Goal: Task Accomplishment & Management: Complete application form

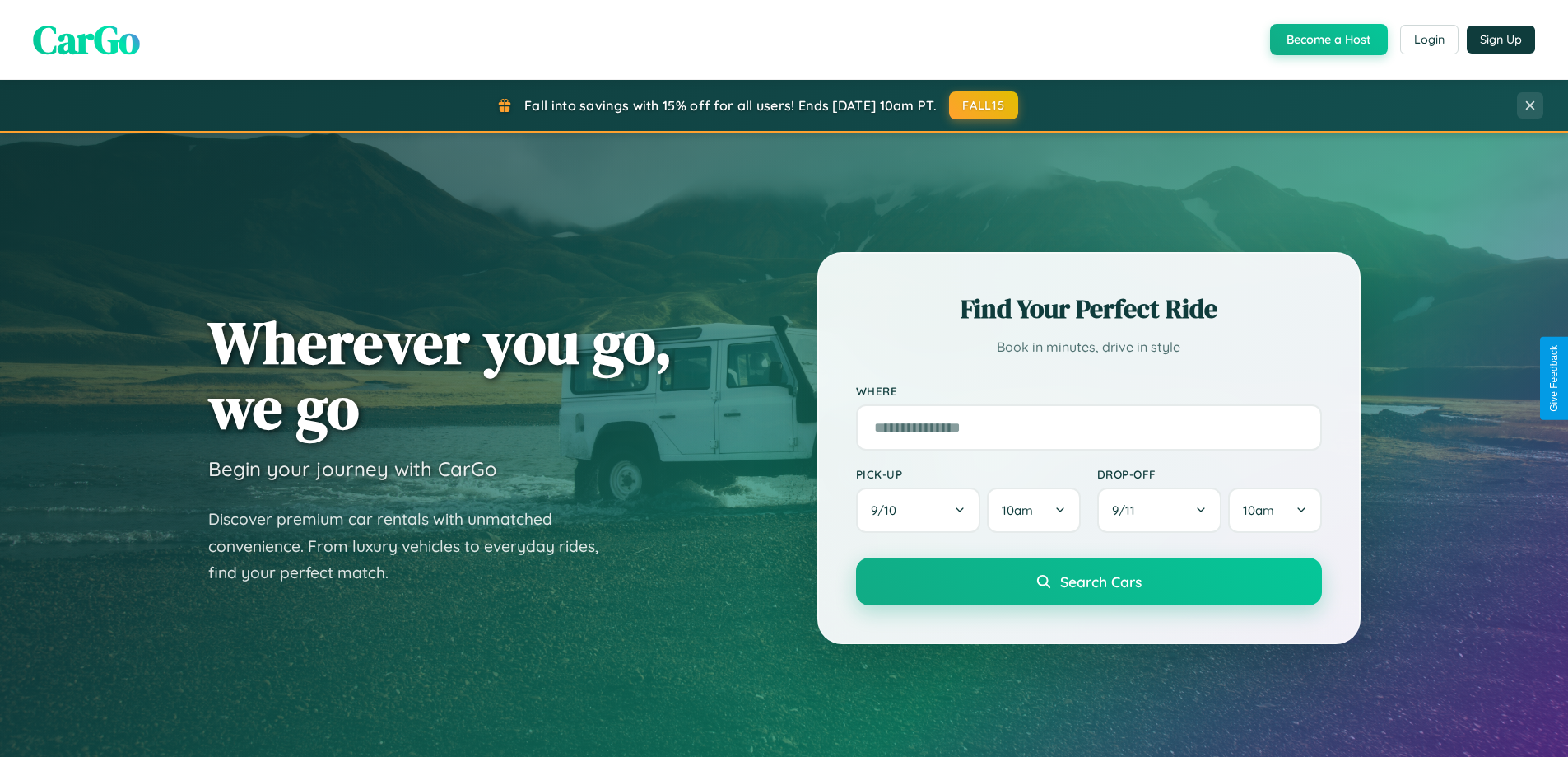
scroll to position [3168, 0]
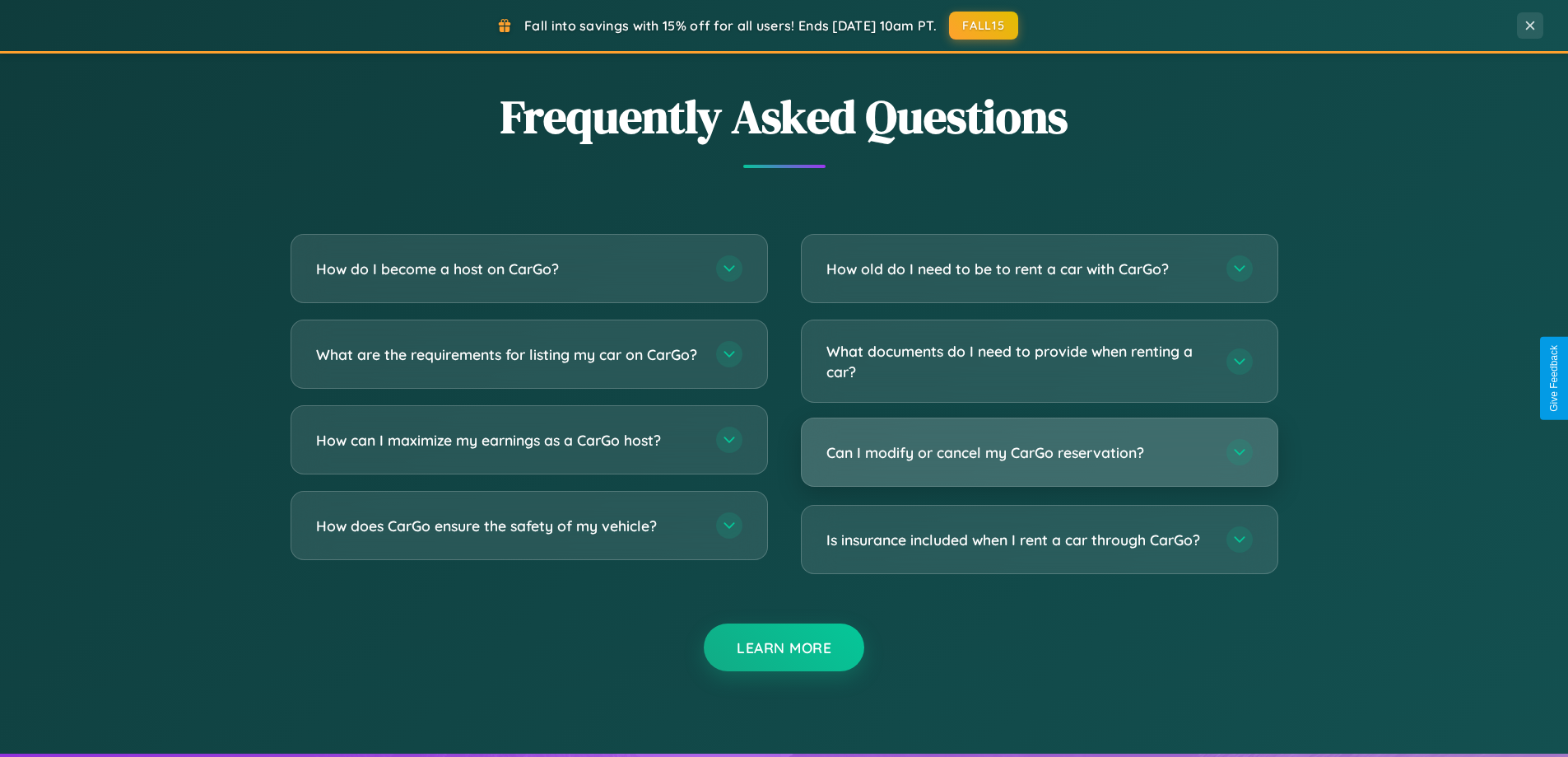
click at [1039, 452] on h3 "Can I modify or cancel my CarGo reservation?" at bounding box center [1018, 453] width 384 height 21
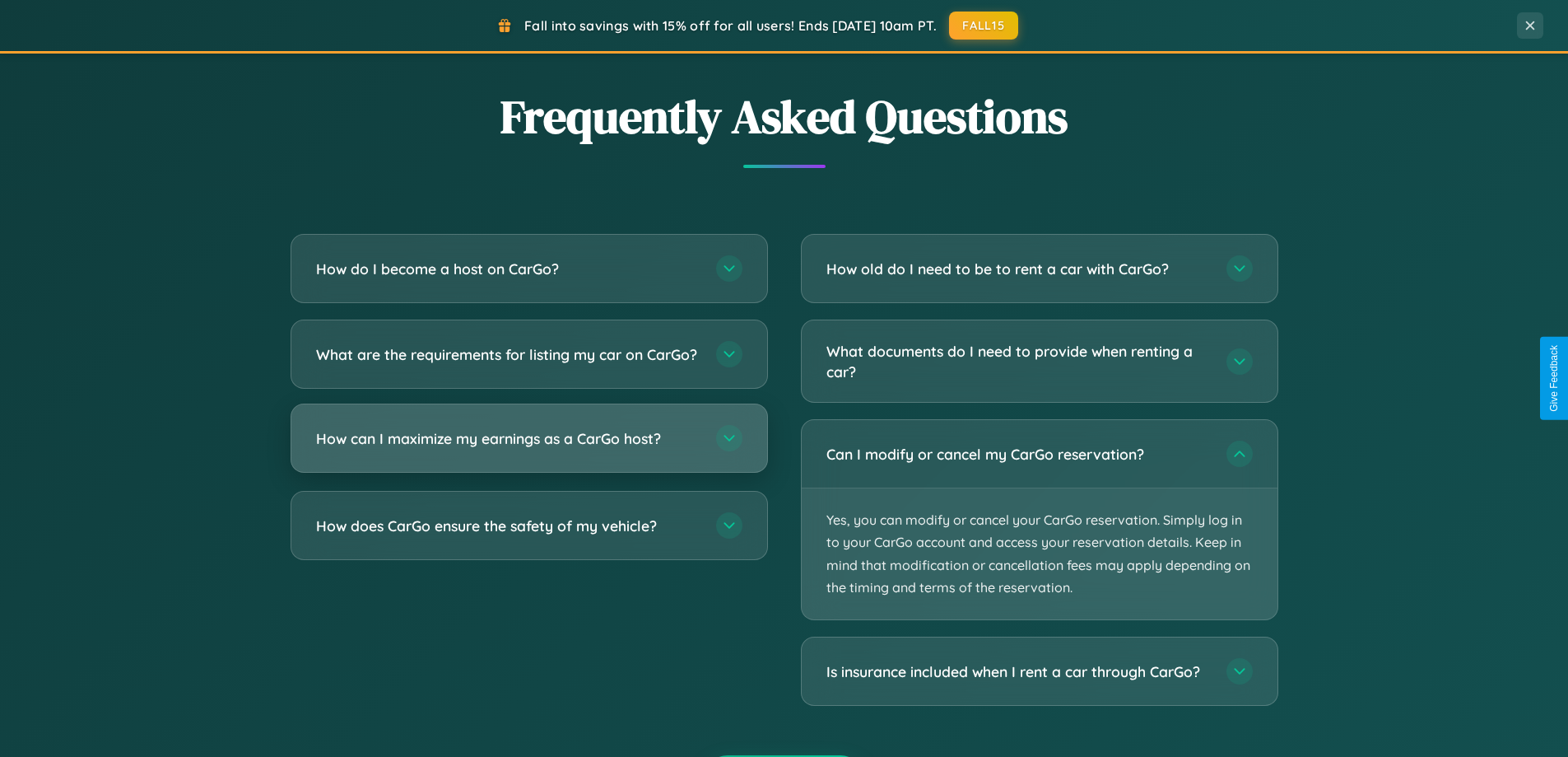
click at [528, 449] on h3 "How can I maximize my earnings as a CarGo host?" at bounding box center [508, 439] width 384 height 21
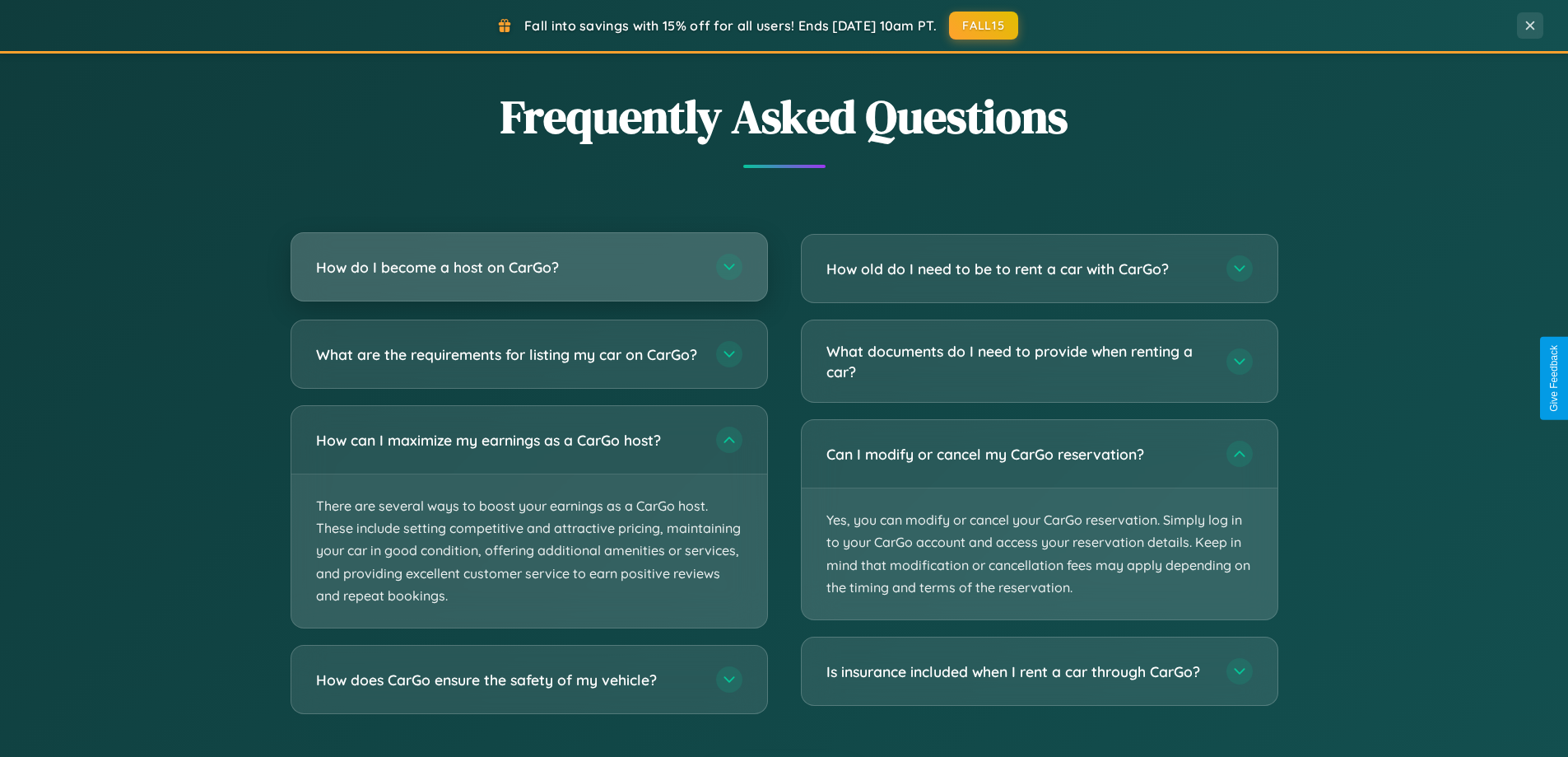
click at [528, 267] on h3 "How do I become a host on CarGo?" at bounding box center [508, 267] width 384 height 21
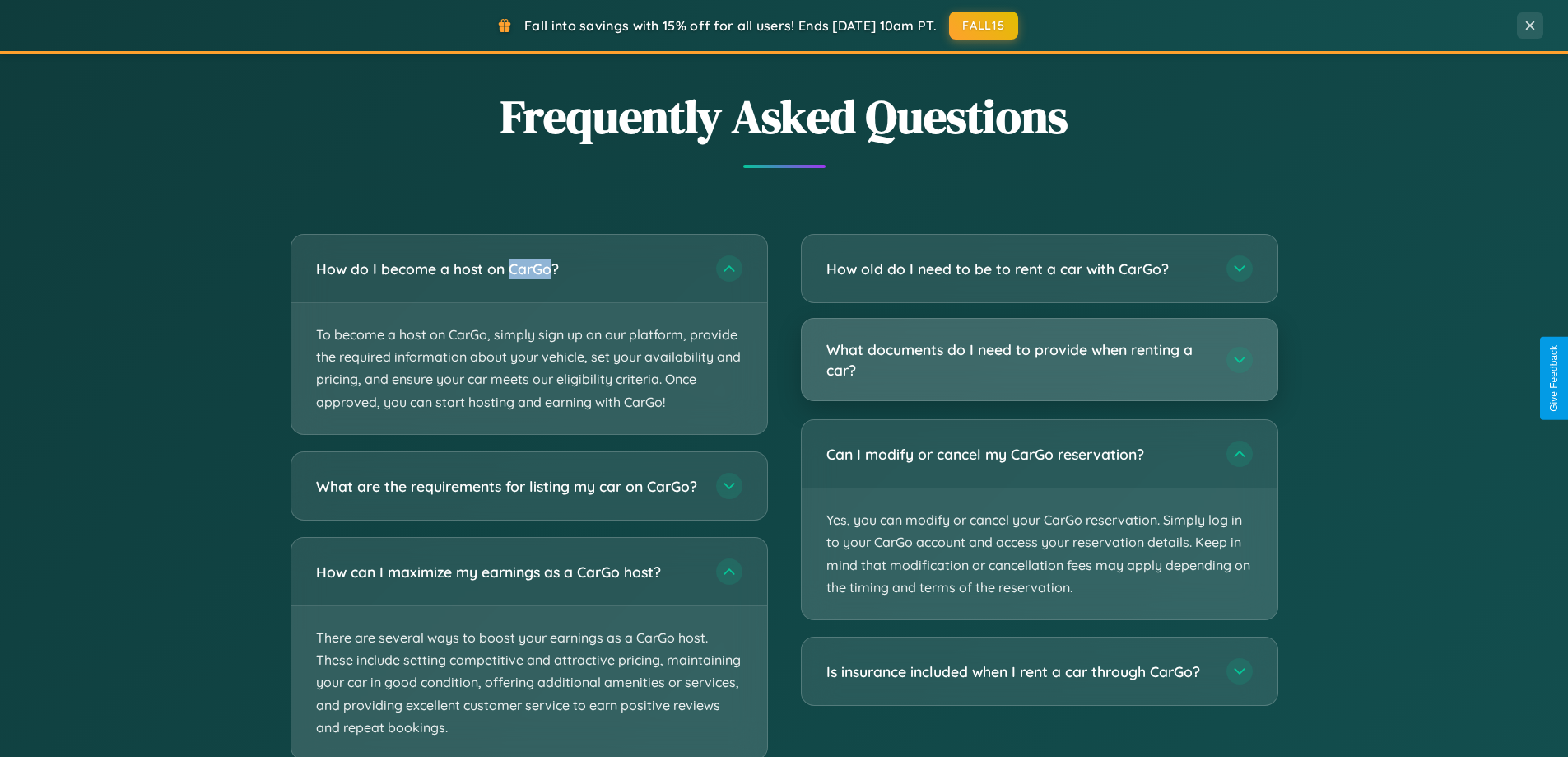
click at [1039, 360] on h3 "What documents do I need to provide when renting a car?" at bounding box center [1018, 358] width 384 height 40
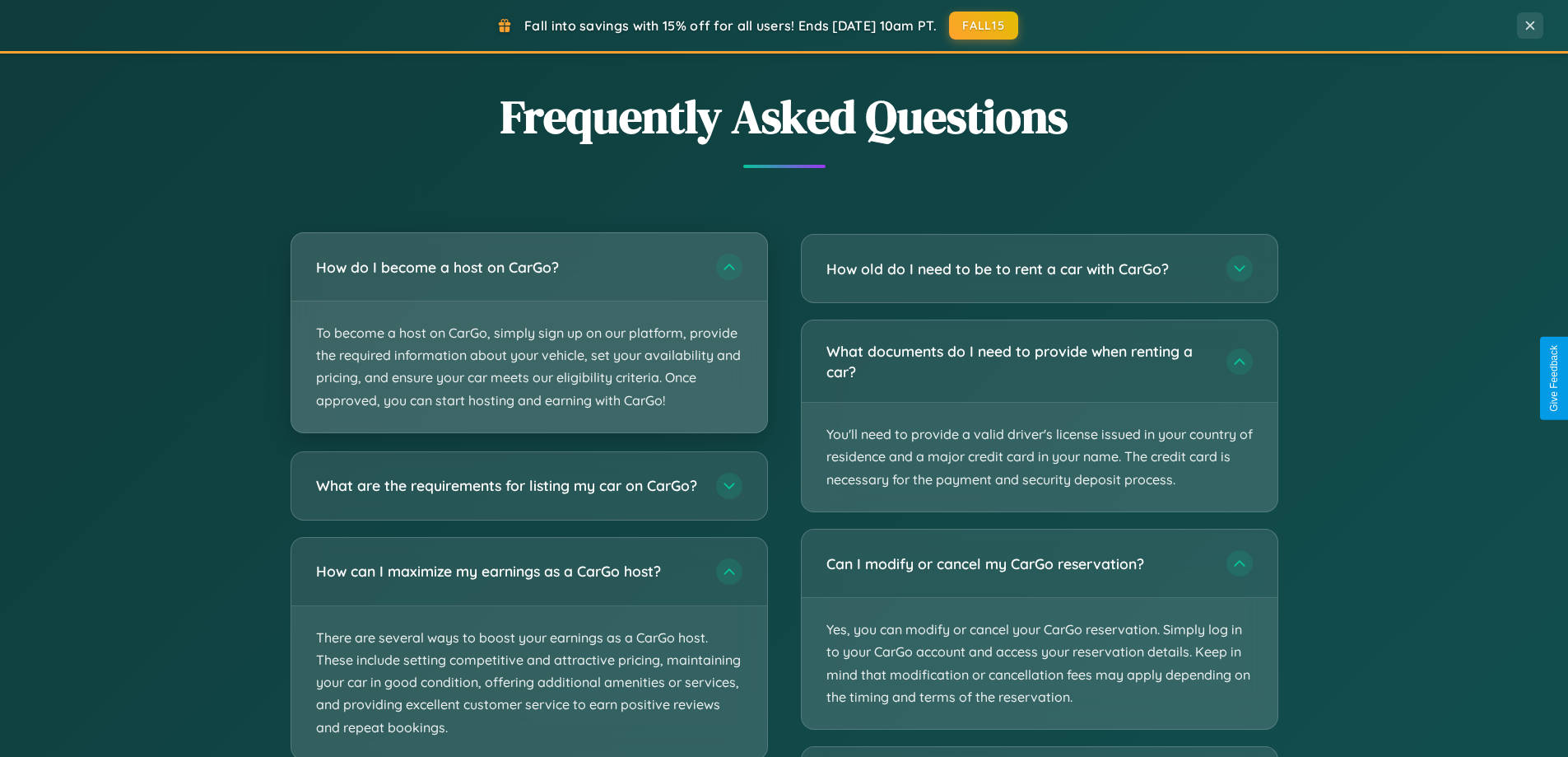
click at [528, 332] on p "To become a host on CarGo, simply sign up on our platform, provide the required…" at bounding box center [529, 367] width 476 height 131
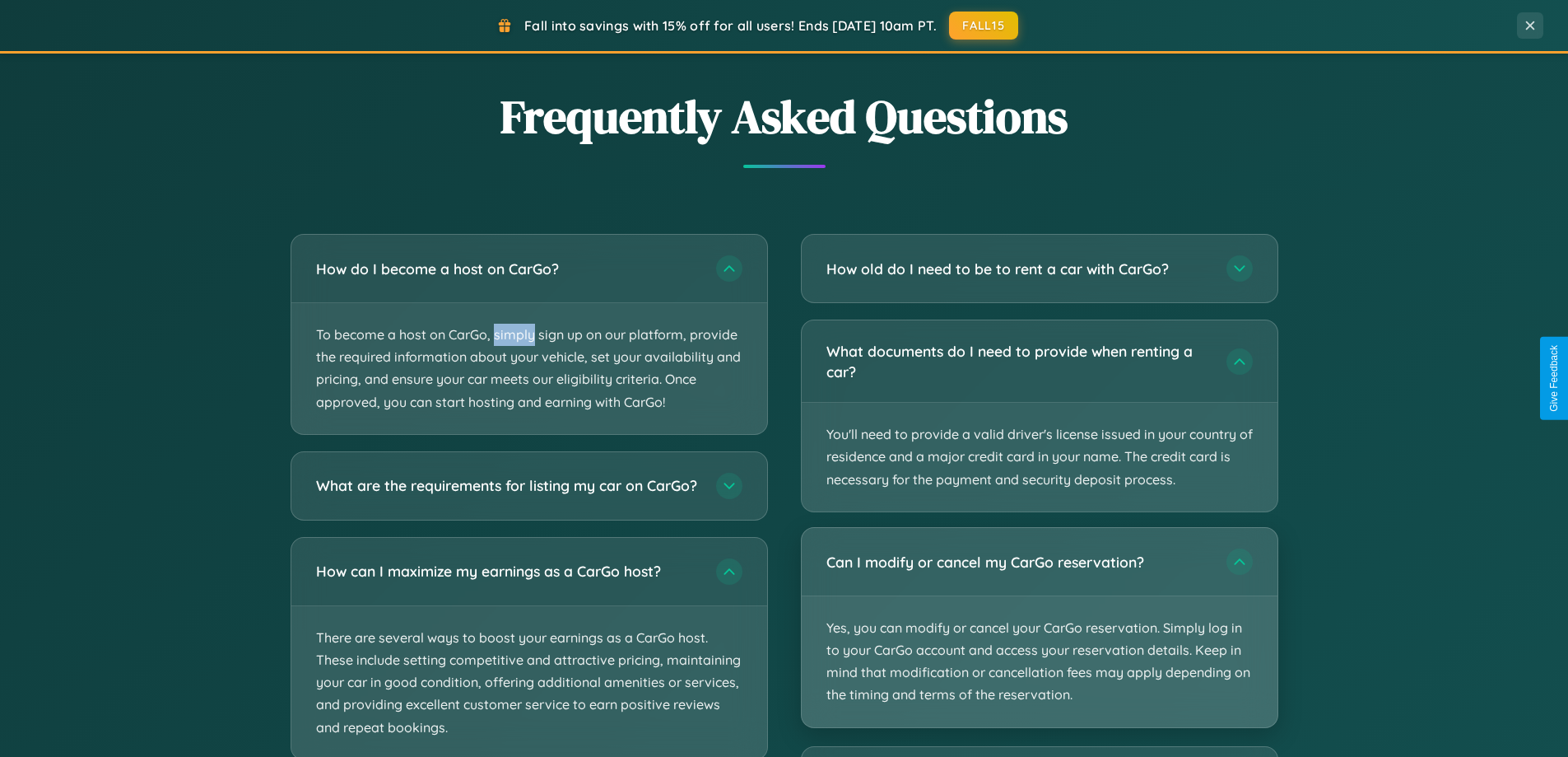
click at [1039, 627] on p "Yes, you can modify or cancel your CarGo reservation. Simply log in to your Car…" at bounding box center [1040, 662] width 476 height 131
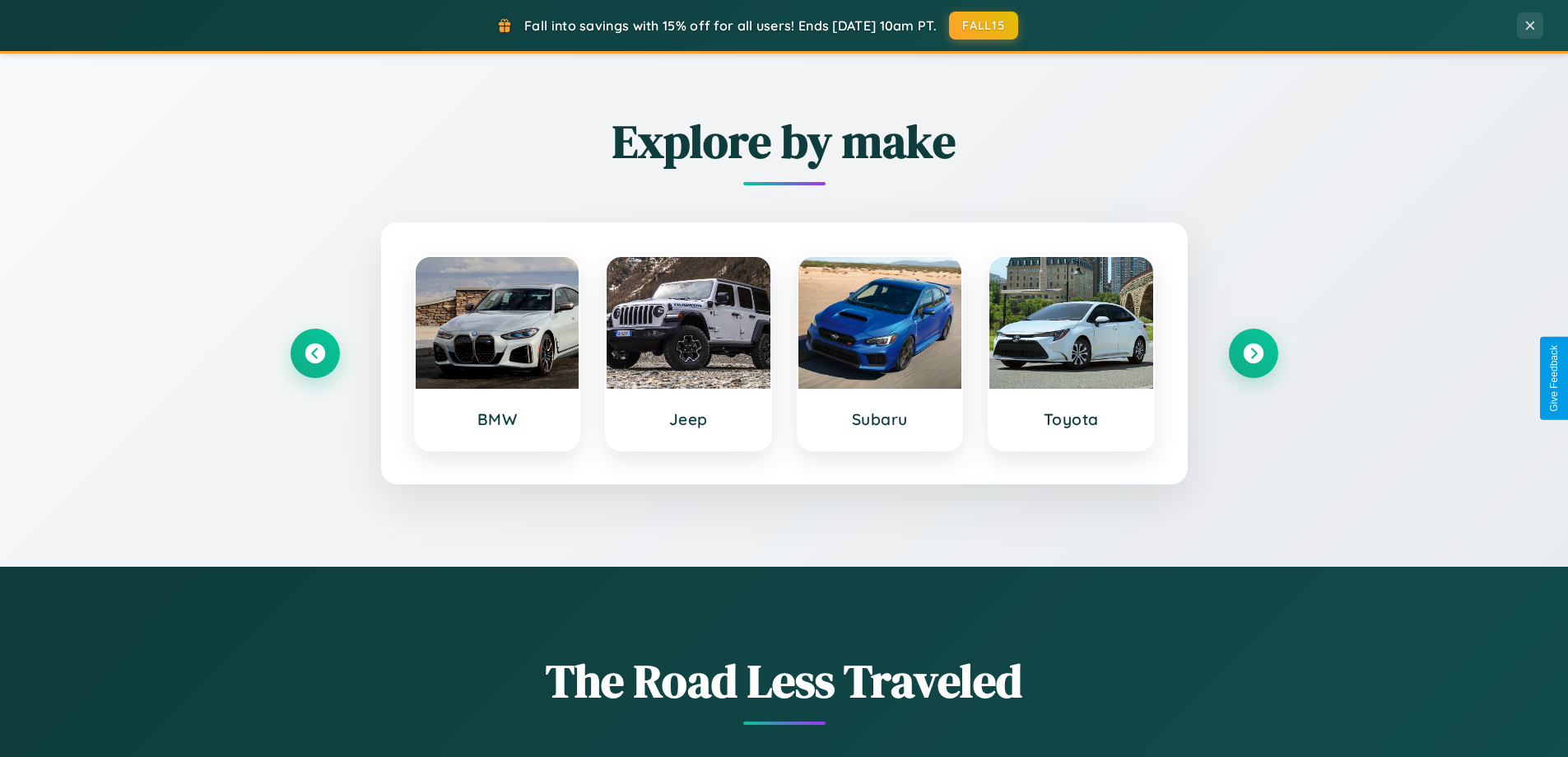
scroll to position [0, 0]
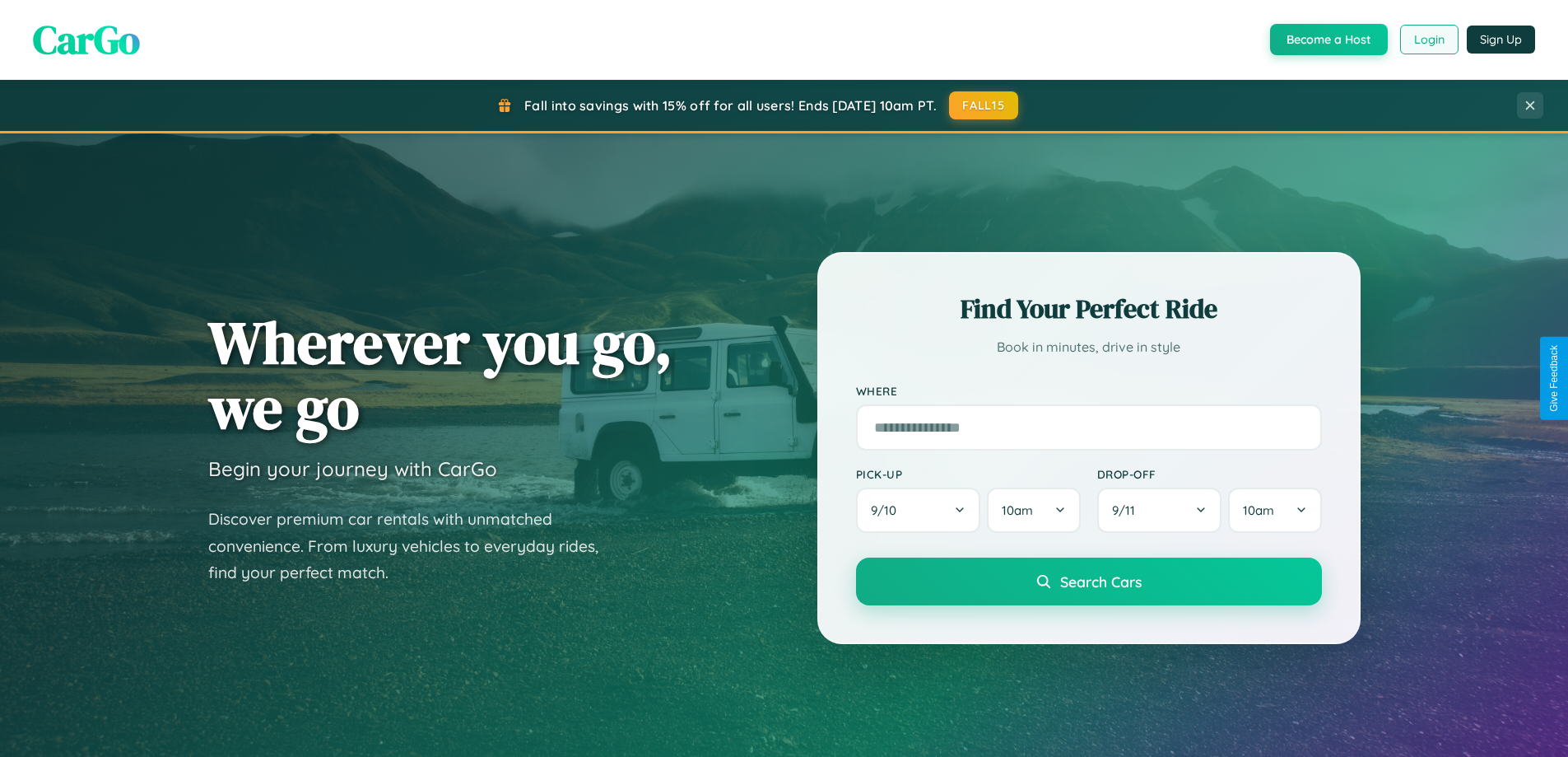
click at [1429, 39] on button "Login" at bounding box center [1430, 39] width 59 height 30
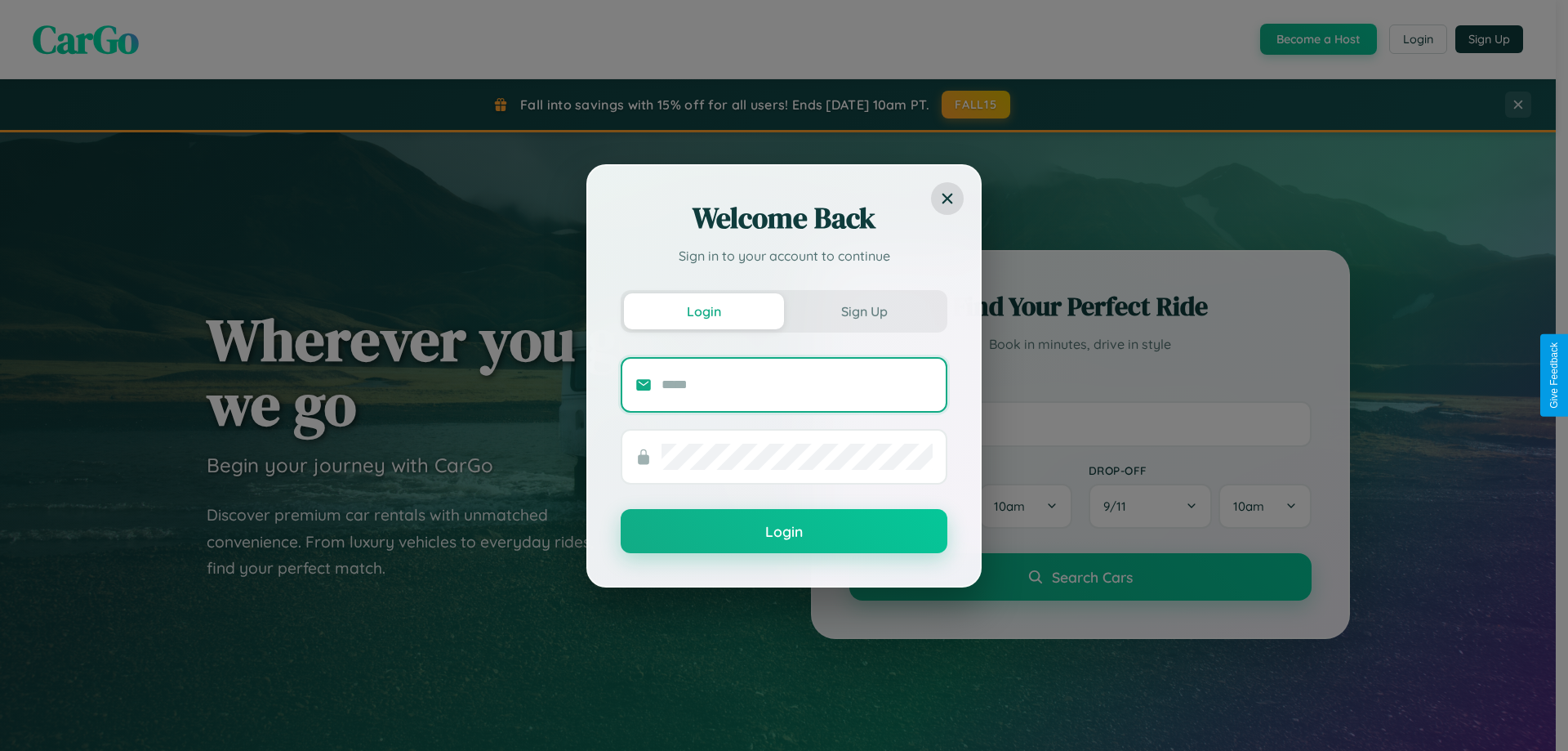
click at [797, 384] on input "text" at bounding box center [797, 384] width 271 height 26
type input "**********"
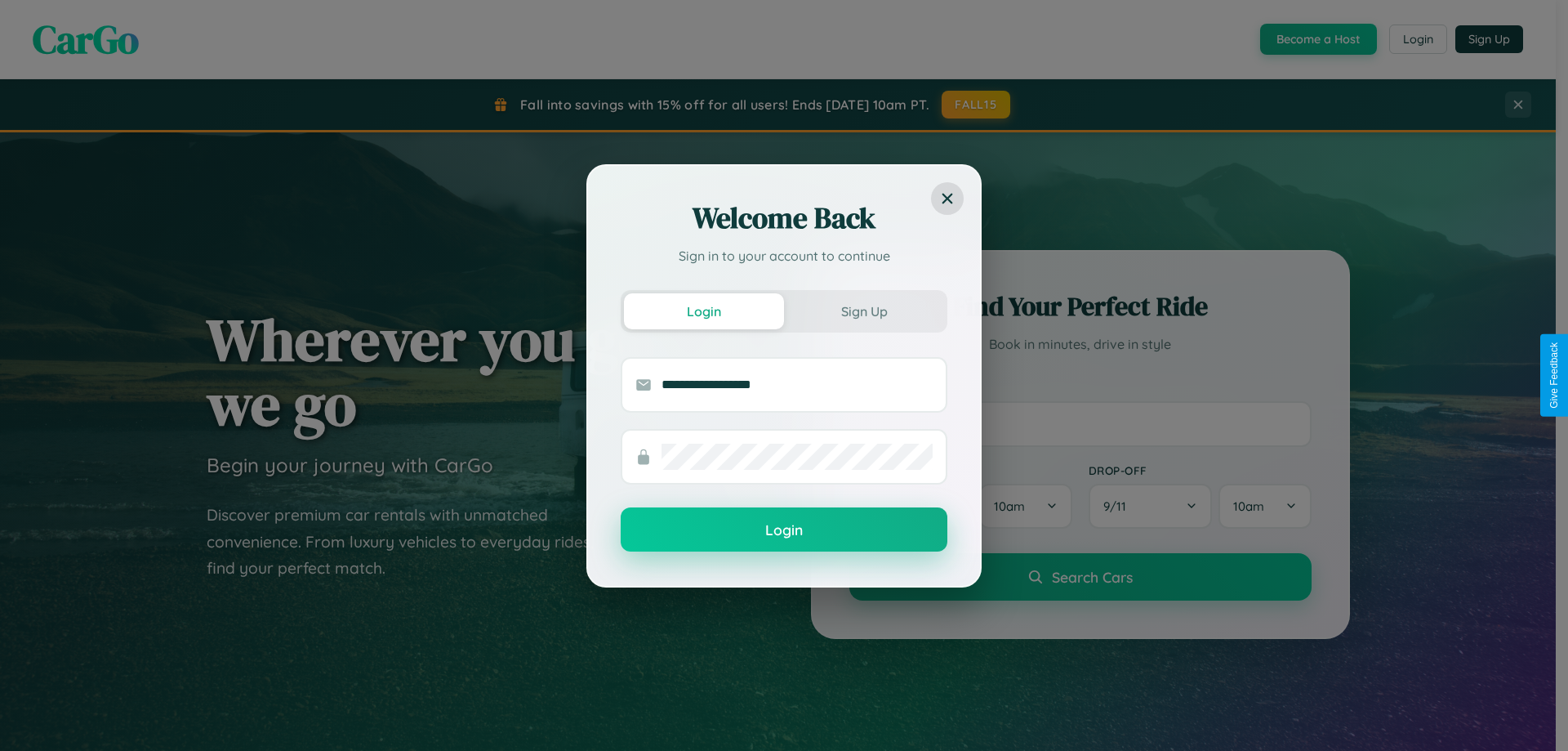
click at [784, 531] on button "Login" at bounding box center [783, 530] width 327 height 44
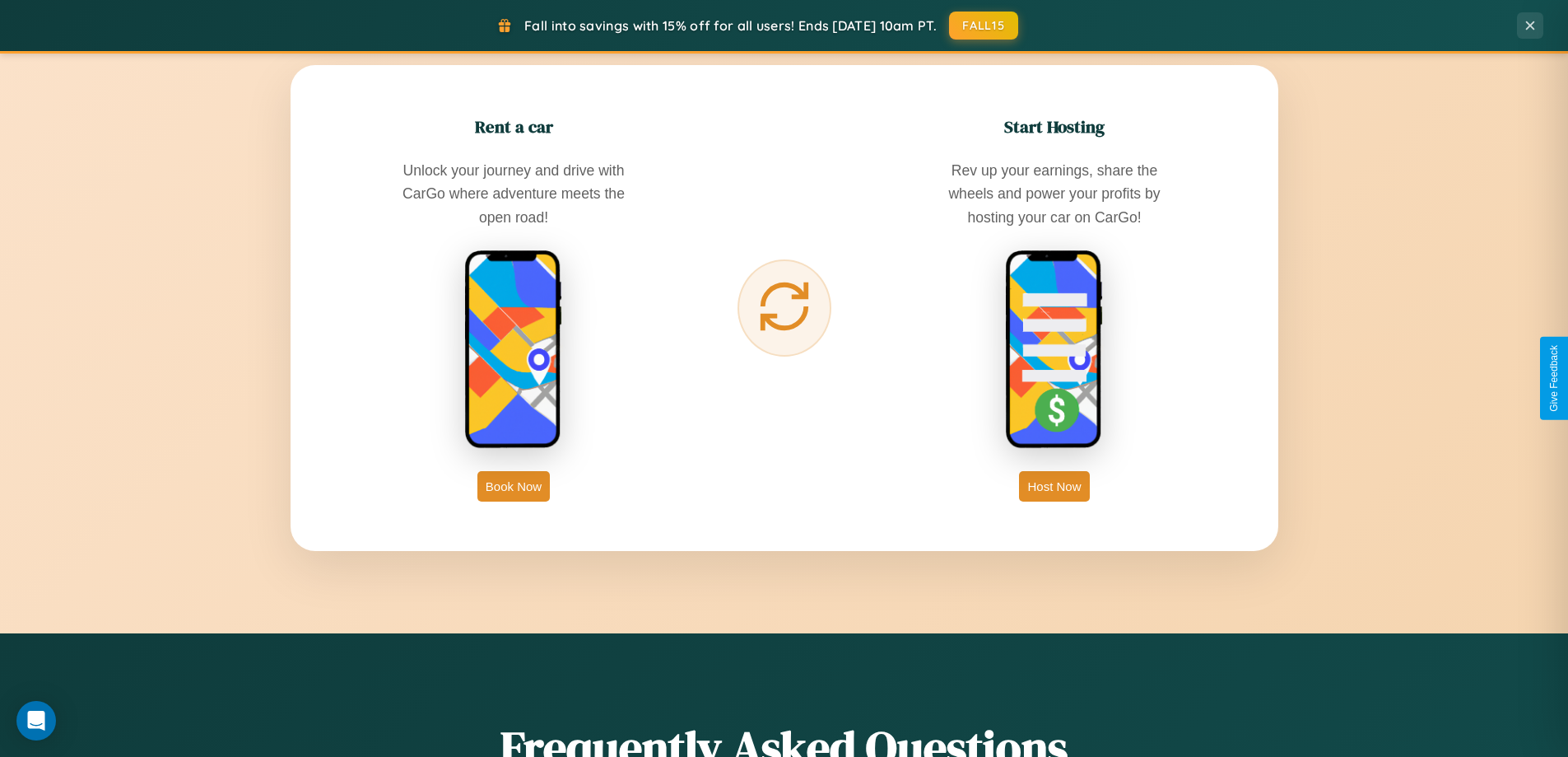
scroll to position [2645, 0]
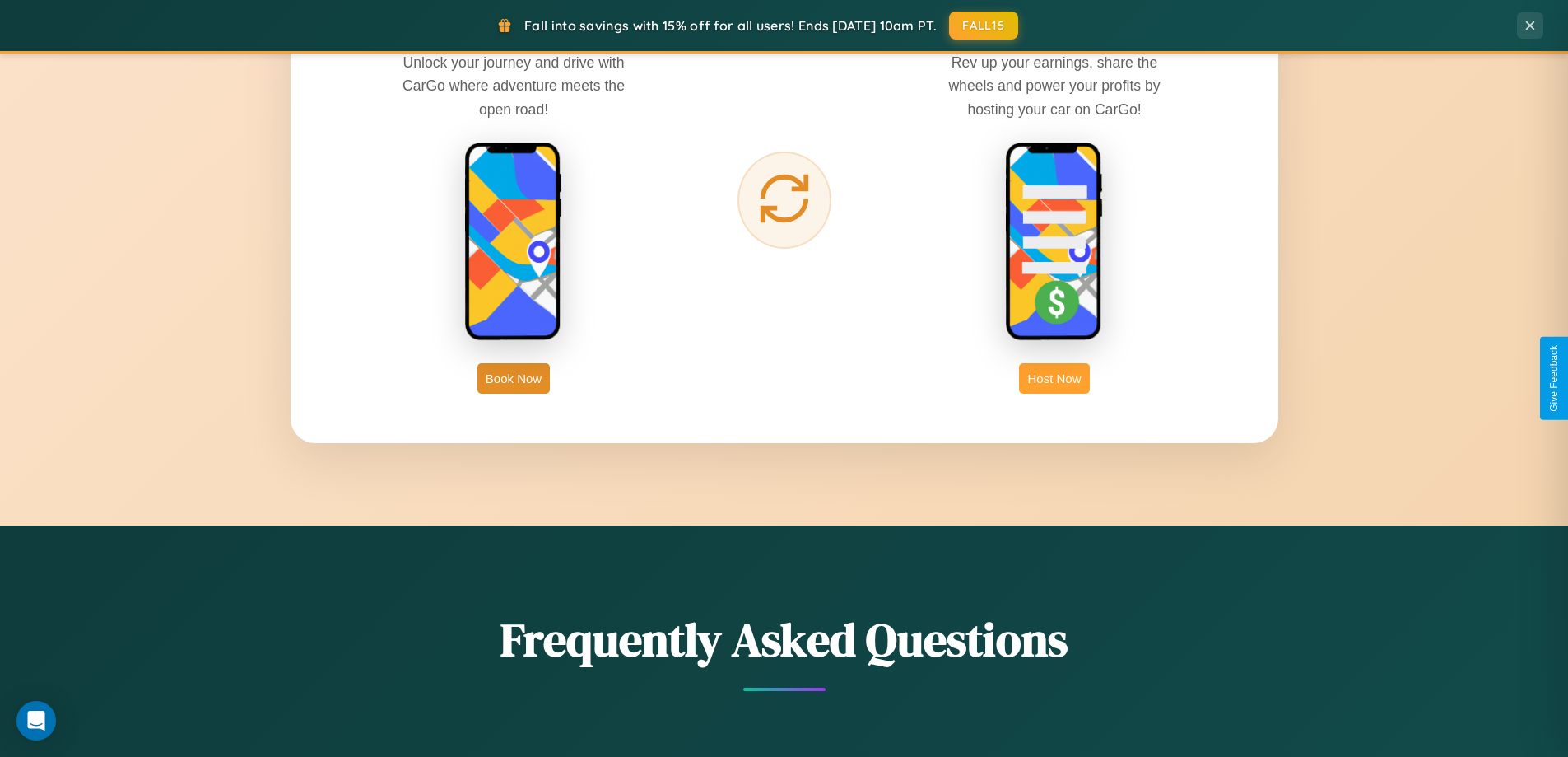
click at [1055, 378] on button "Host Now" at bounding box center [1054, 378] width 70 height 31
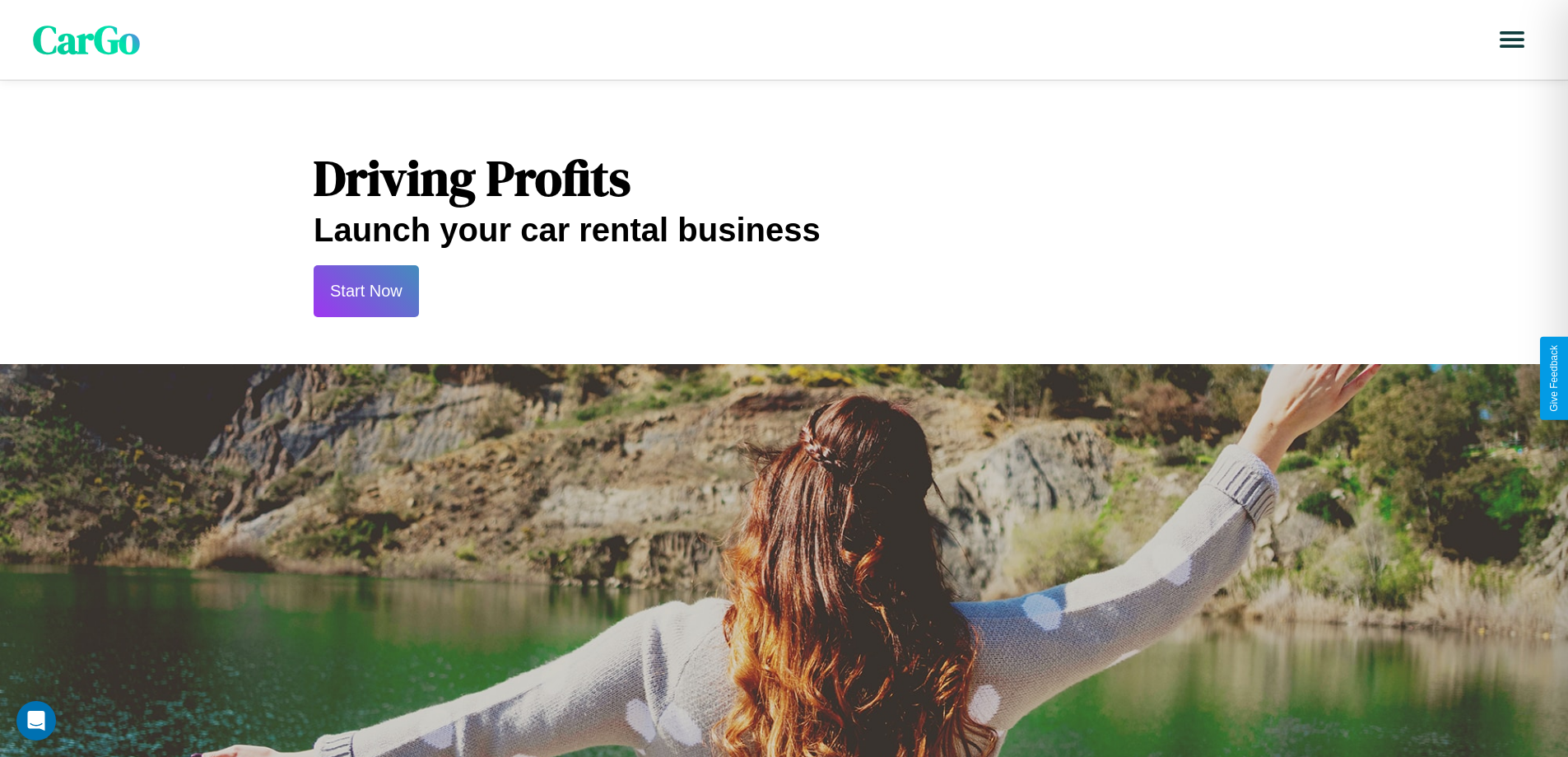
click at [366, 290] on button "Start Now" at bounding box center [366, 291] width 105 height 52
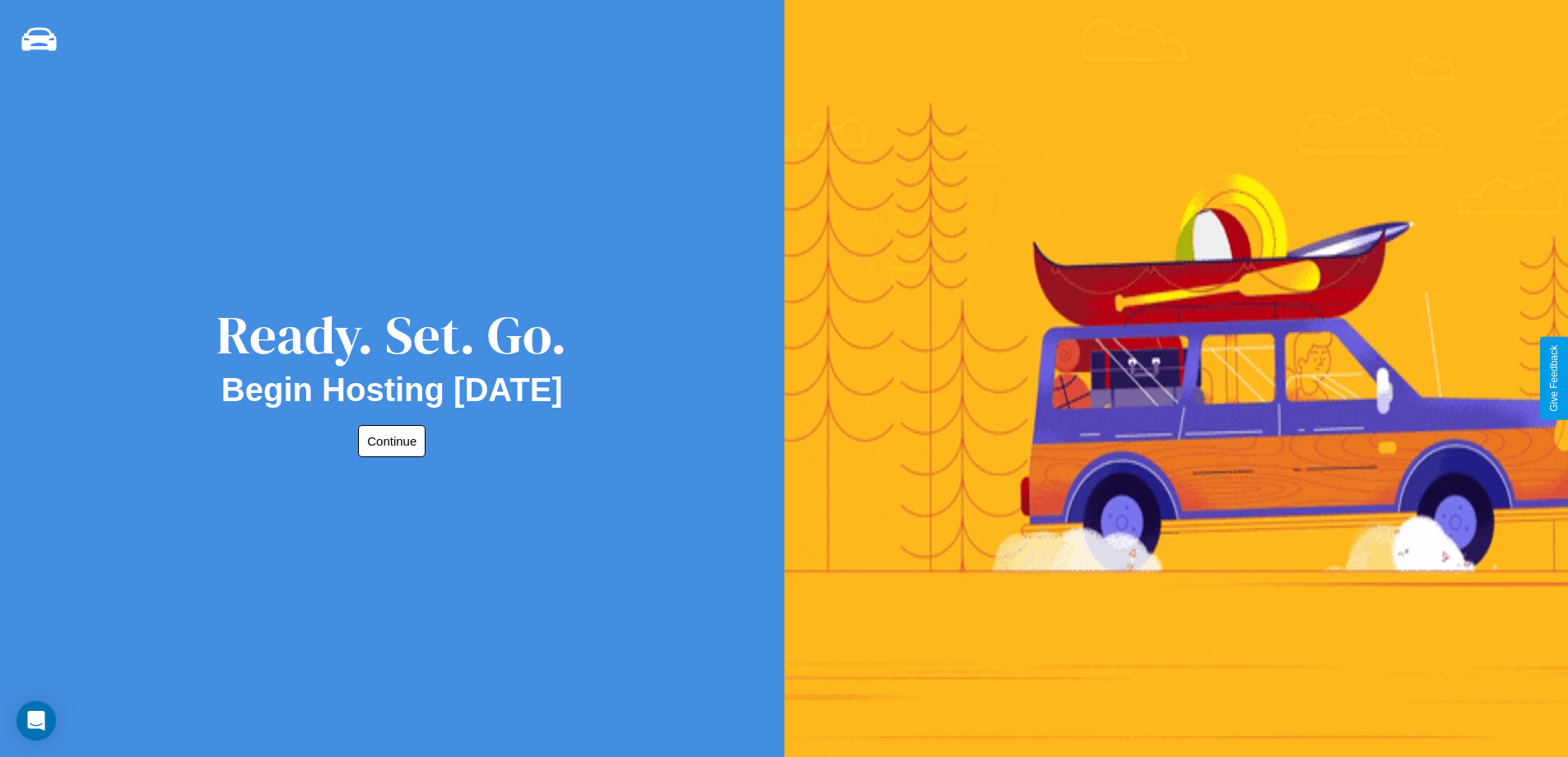
click at [388, 441] on button "Continue" at bounding box center [392, 441] width 67 height 32
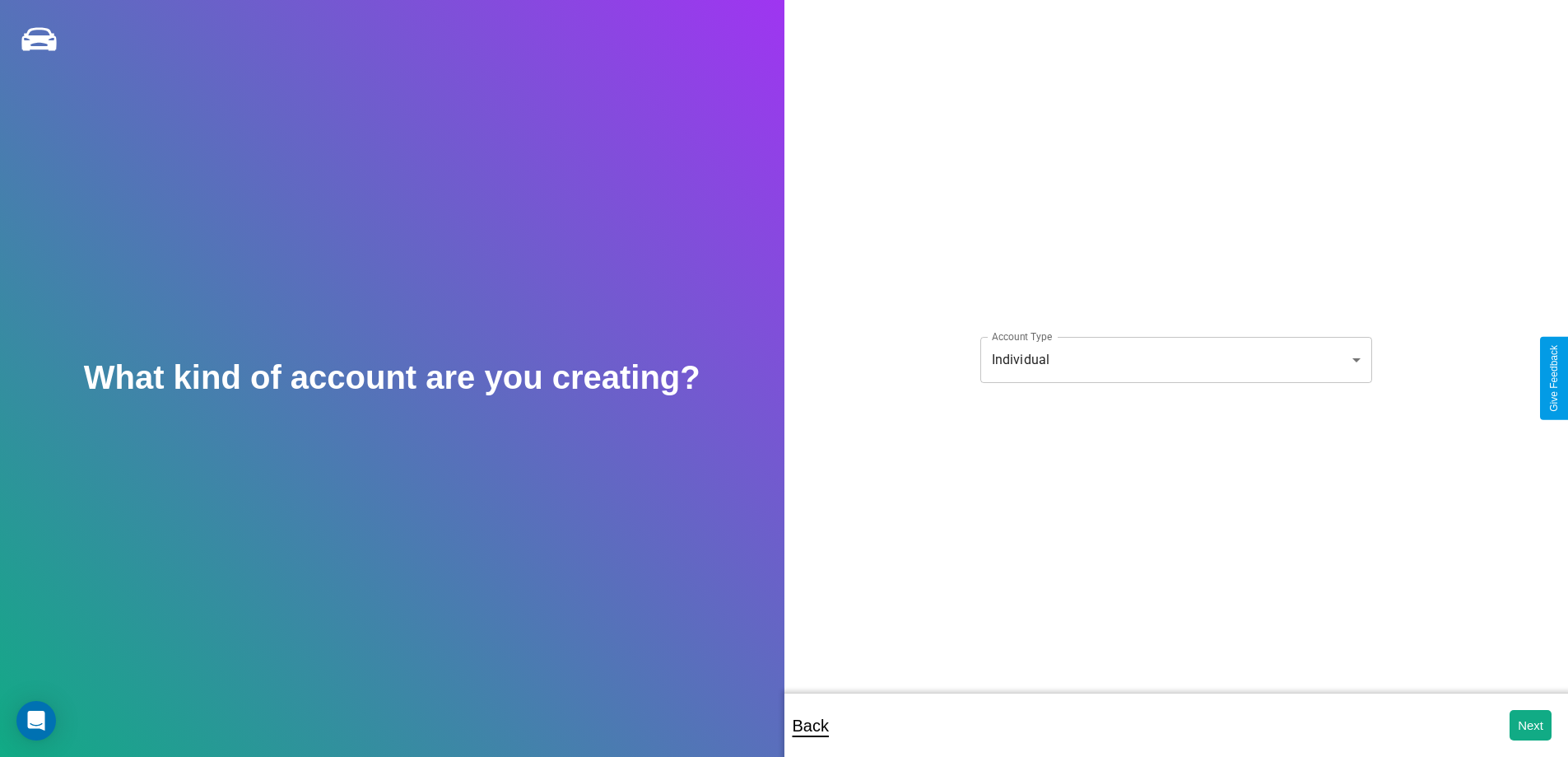
click at [1176, 359] on body "**********" at bounding box center [784, 389] width 1568 height 779
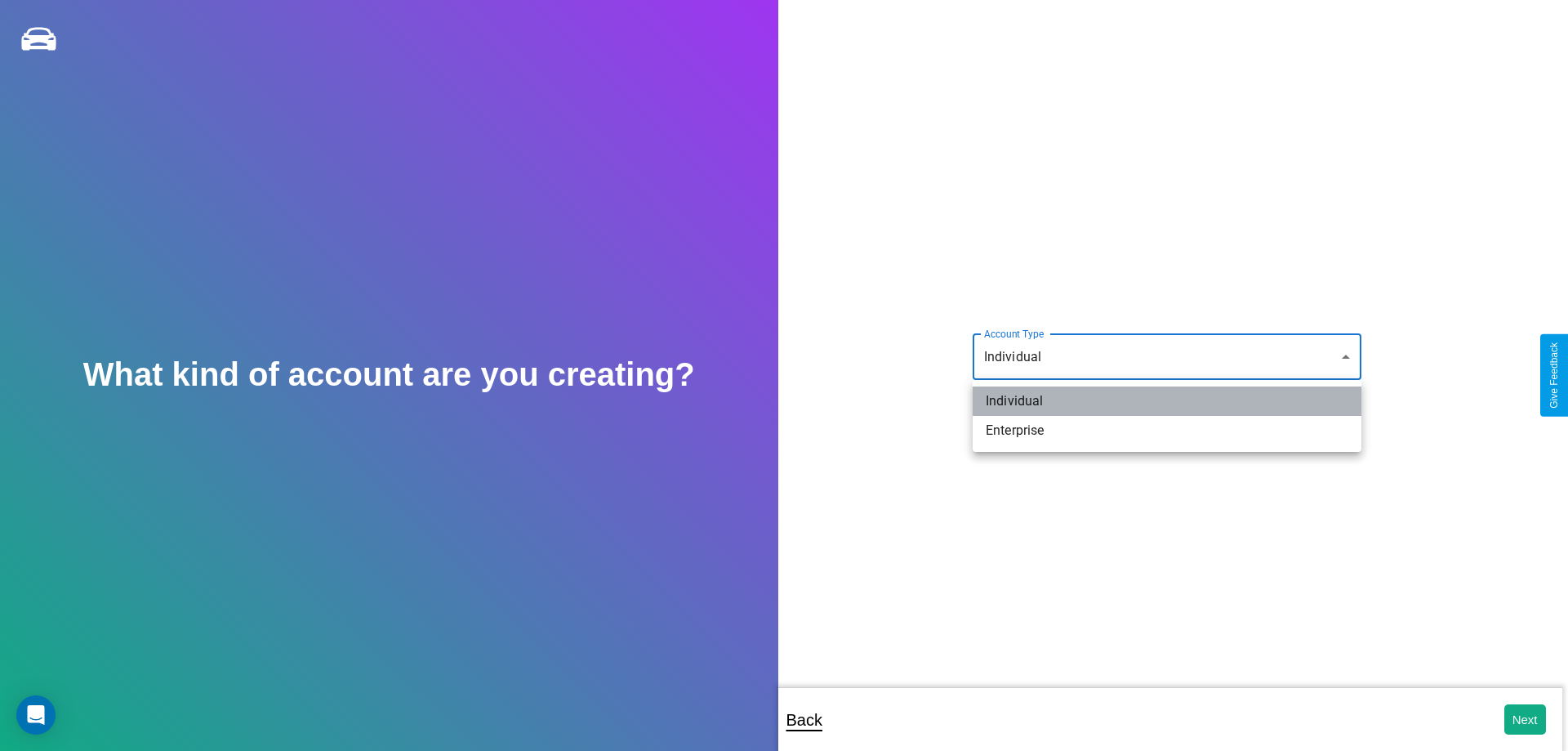
click at [1167, 401] on li "Individual" at bounding box center [1167, 401] width 389 height 30
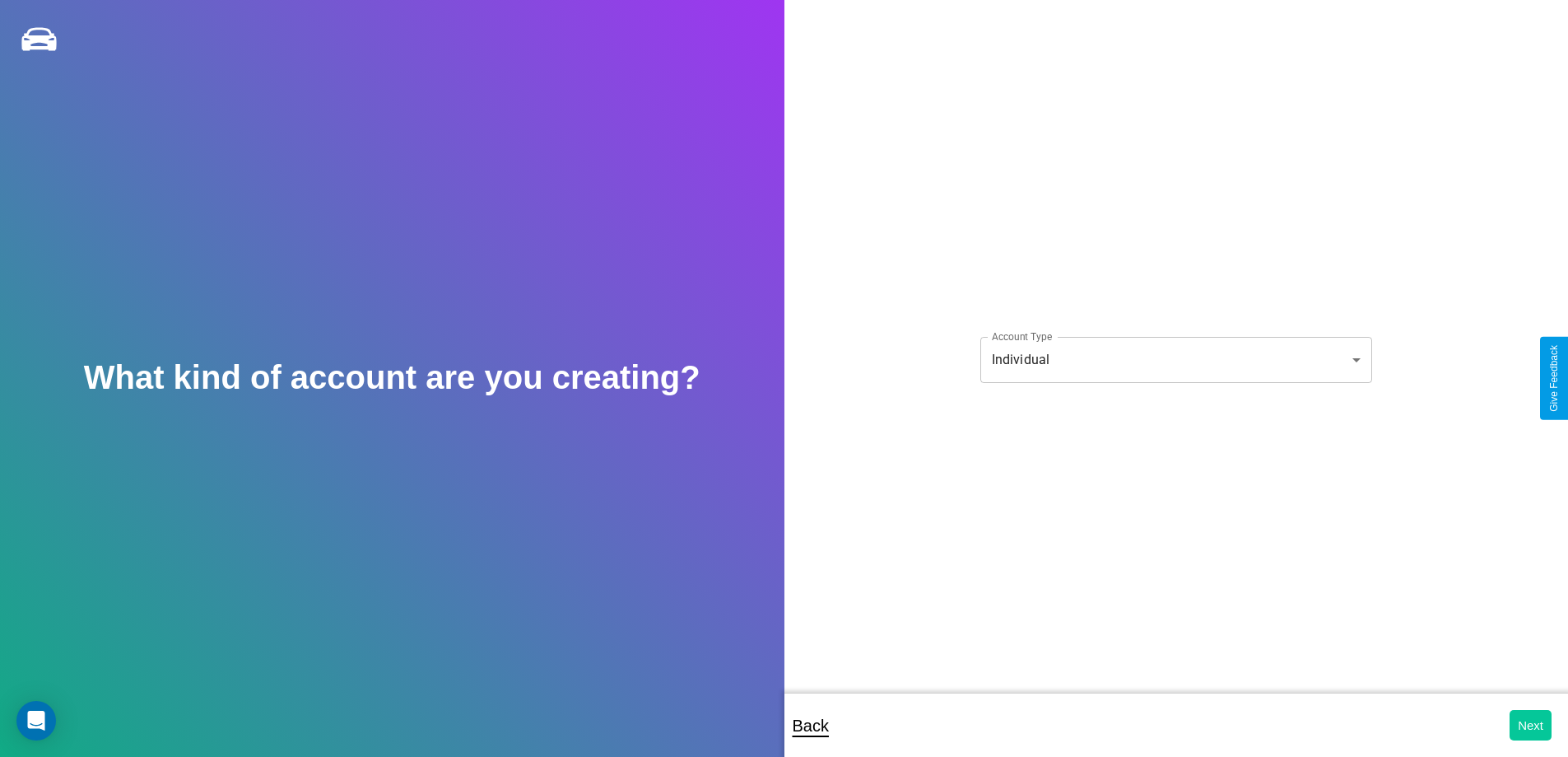
click at [1531, 724] on button "Next" at bounding box center [1531, 724] width 42 height 31
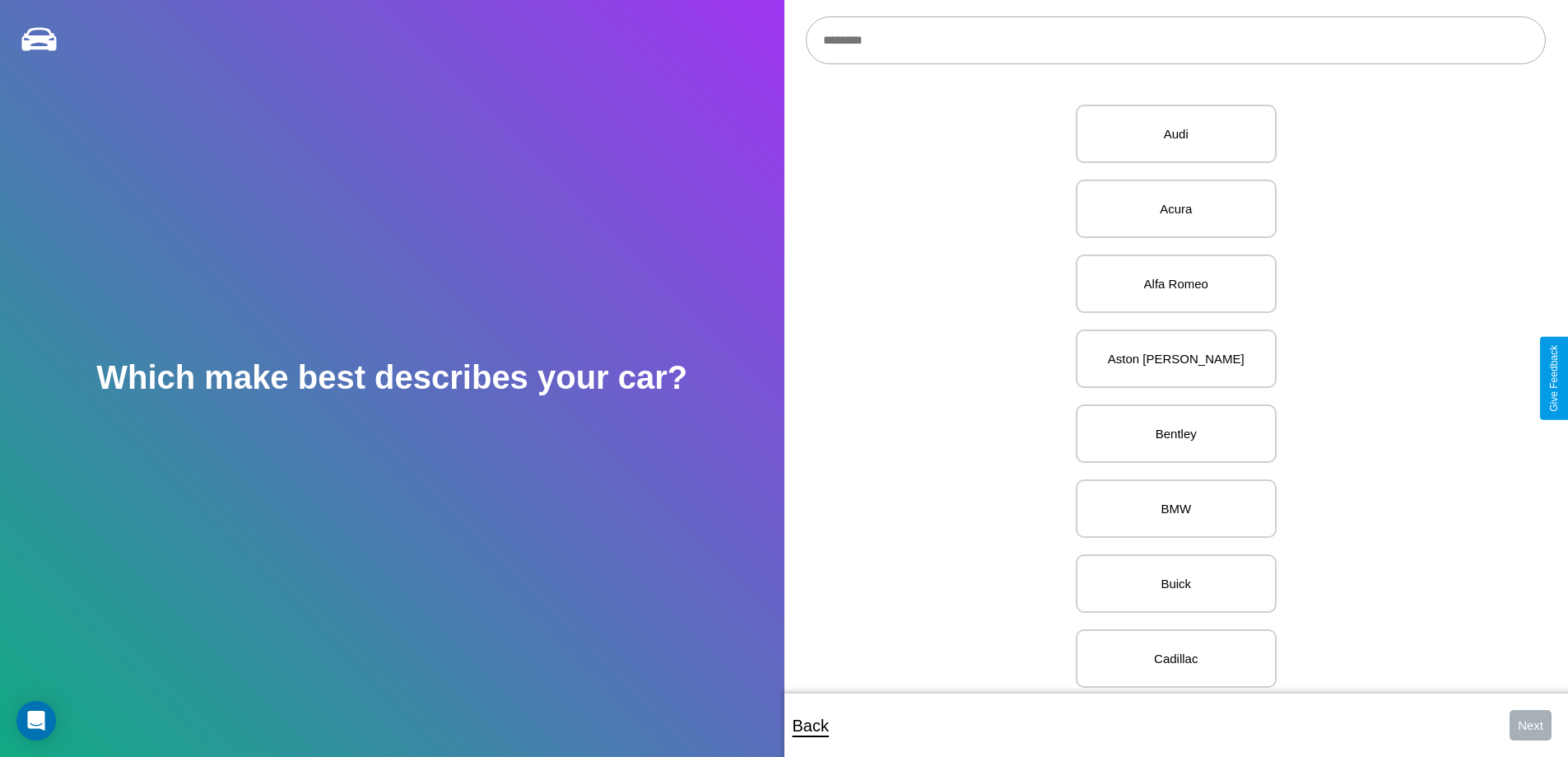
click at [1176, 40] on input "text" at bounding box center [1176, 40] width 740 height 48
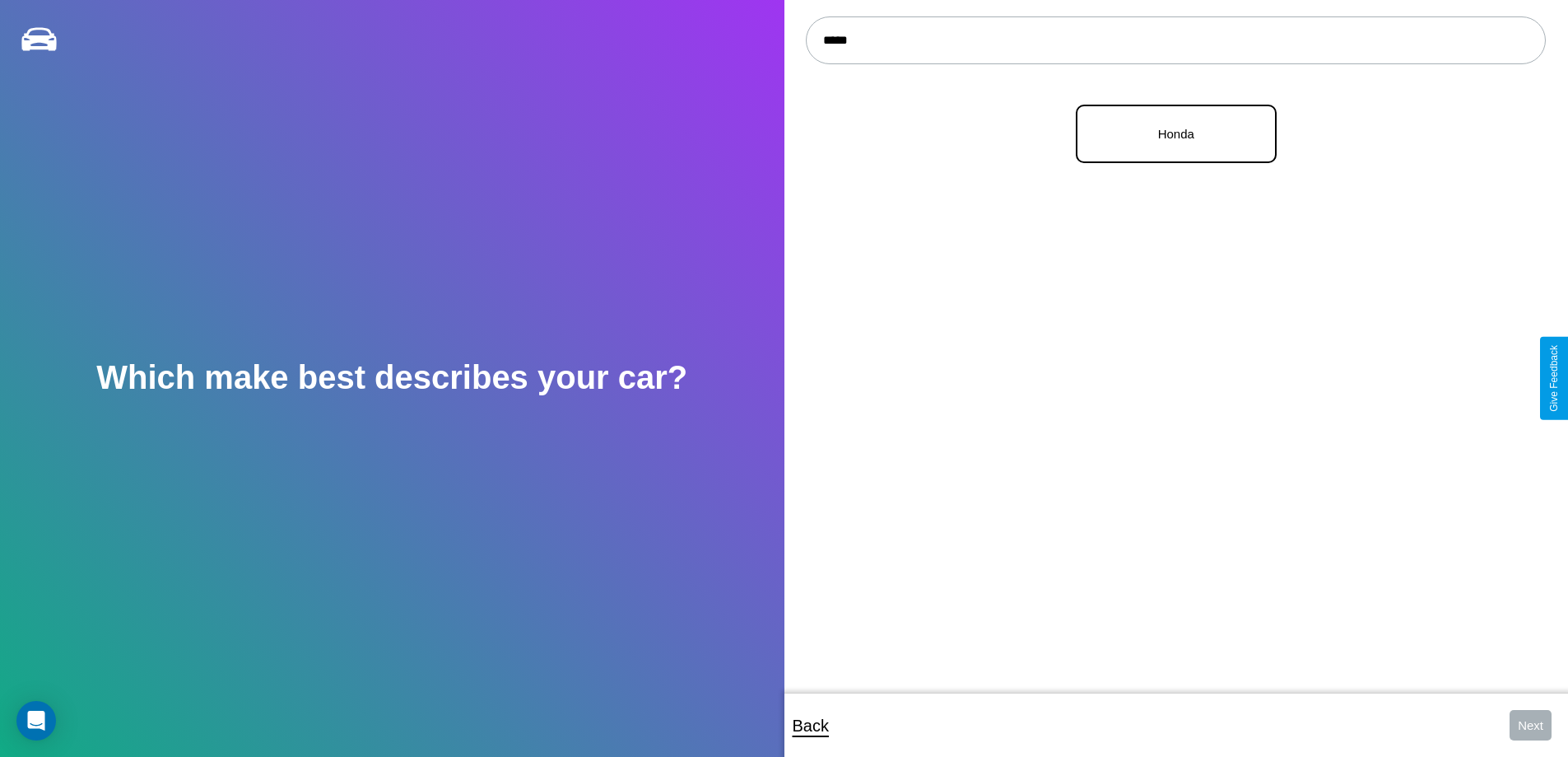
type input "*****"
click at [1170, 134] on p "Honda" at bounding box center [1176, 133] width 164 height 22
click at [1531, 724] on button "Next" at bounding box center [1531, 724] width 42 height 31
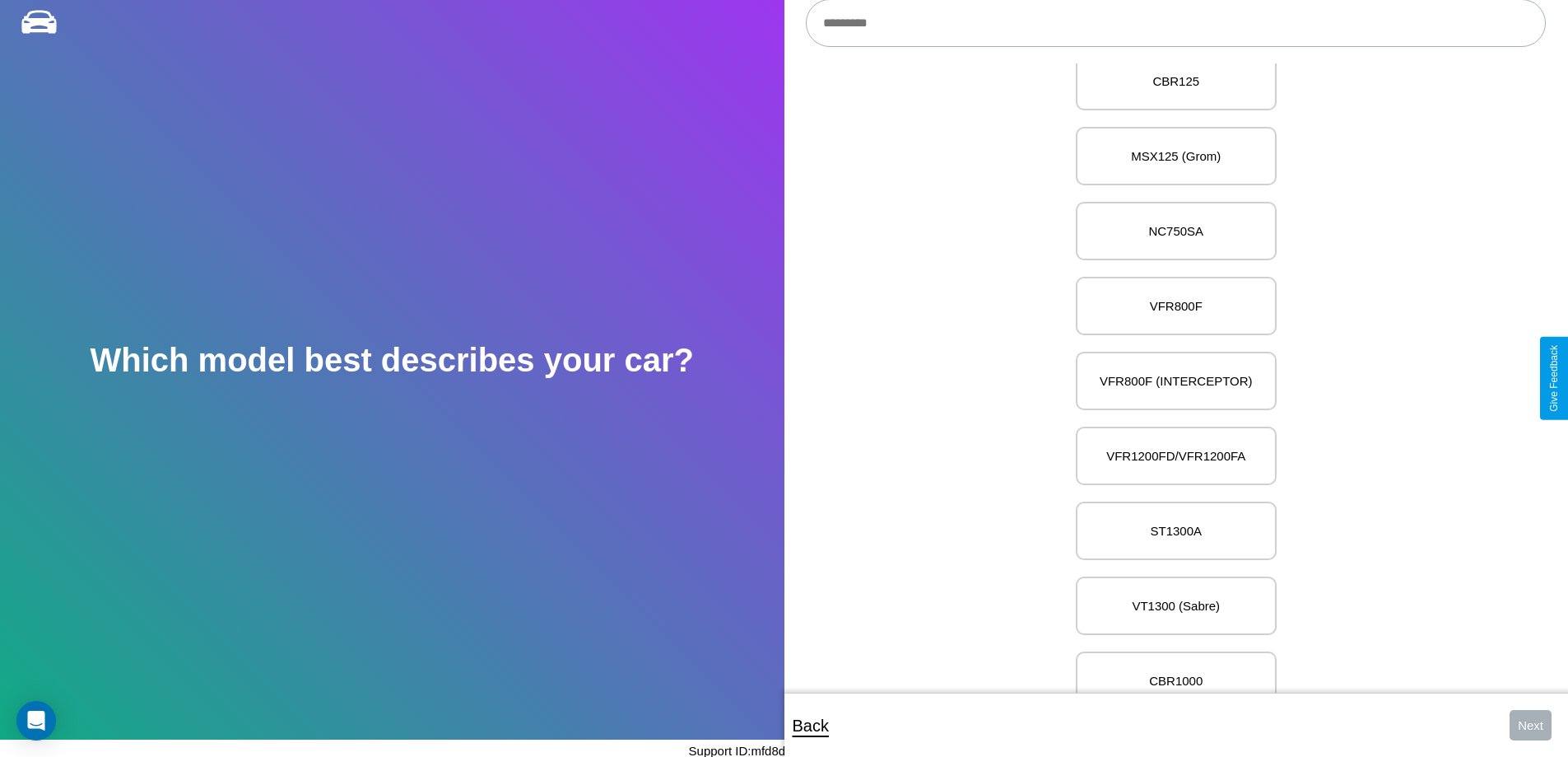
scroll to position [10529, 0]
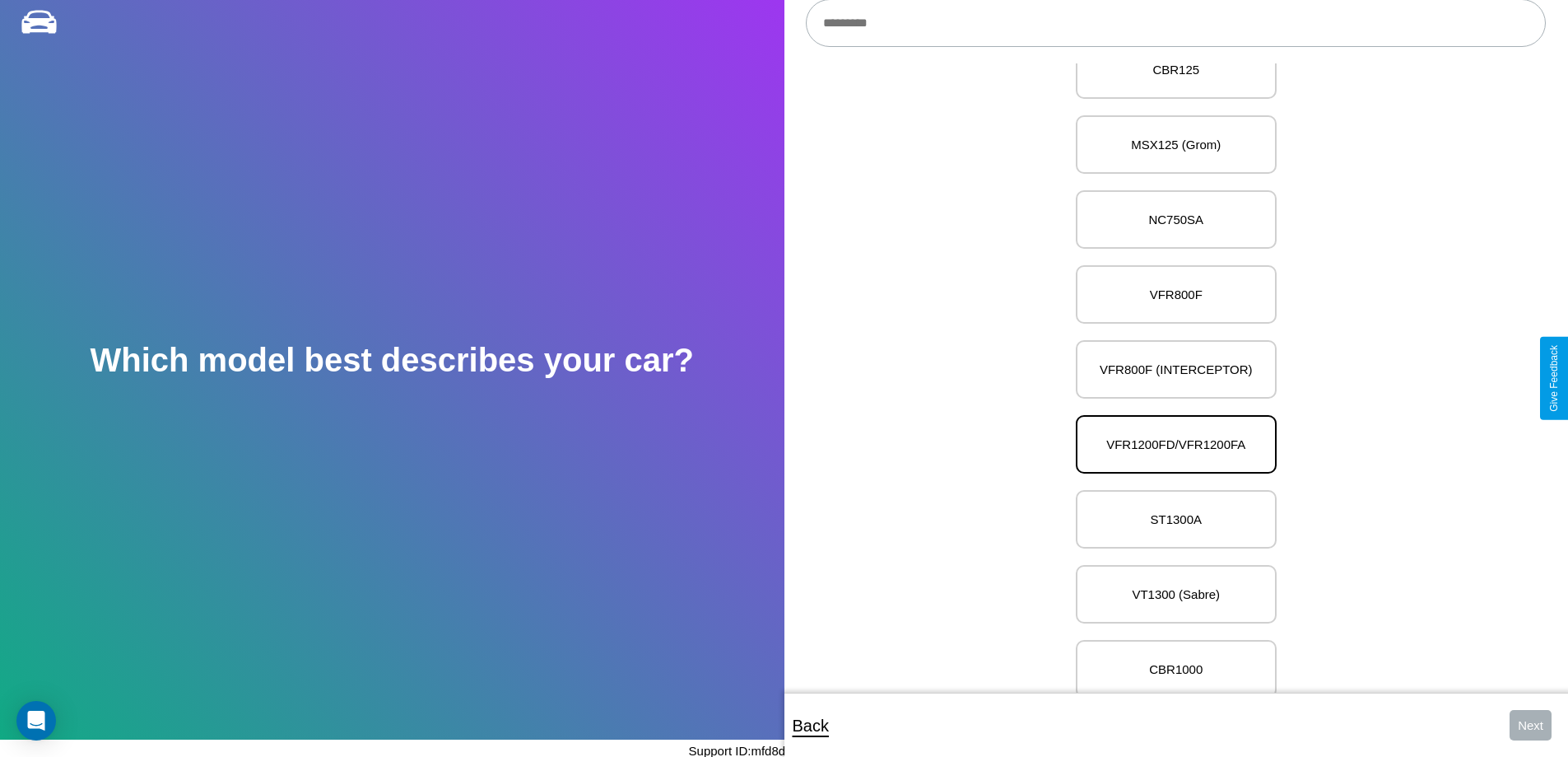
click at [1170, 433] on p "VFR1200FD/VFR1200FA" at bounding box center [1176, 444] width 164 height 22
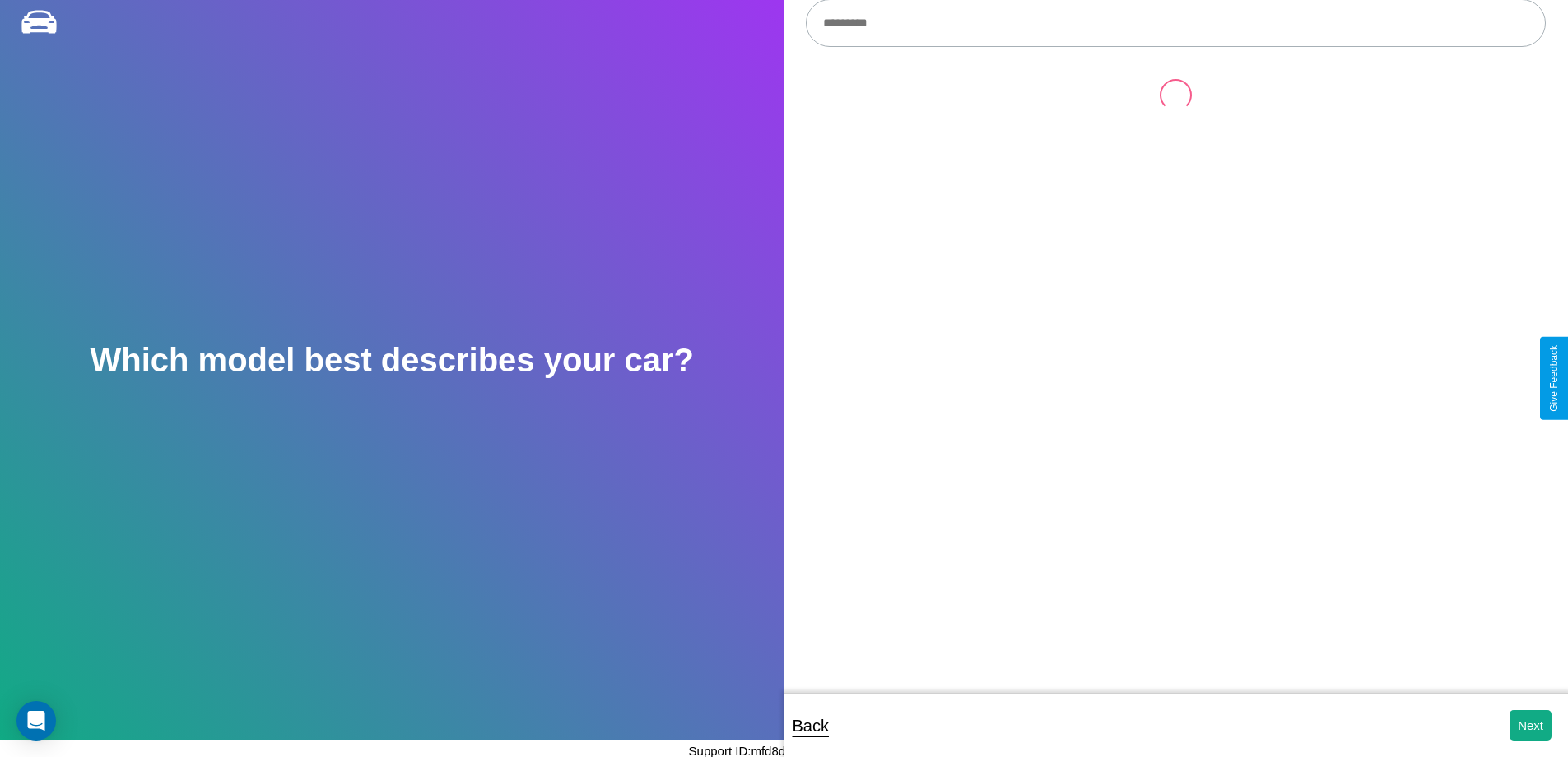
scroll to position [0, 0]
click at [1531, 724] on button "Next" at bounding box center [1531, 724] width 42 height 31
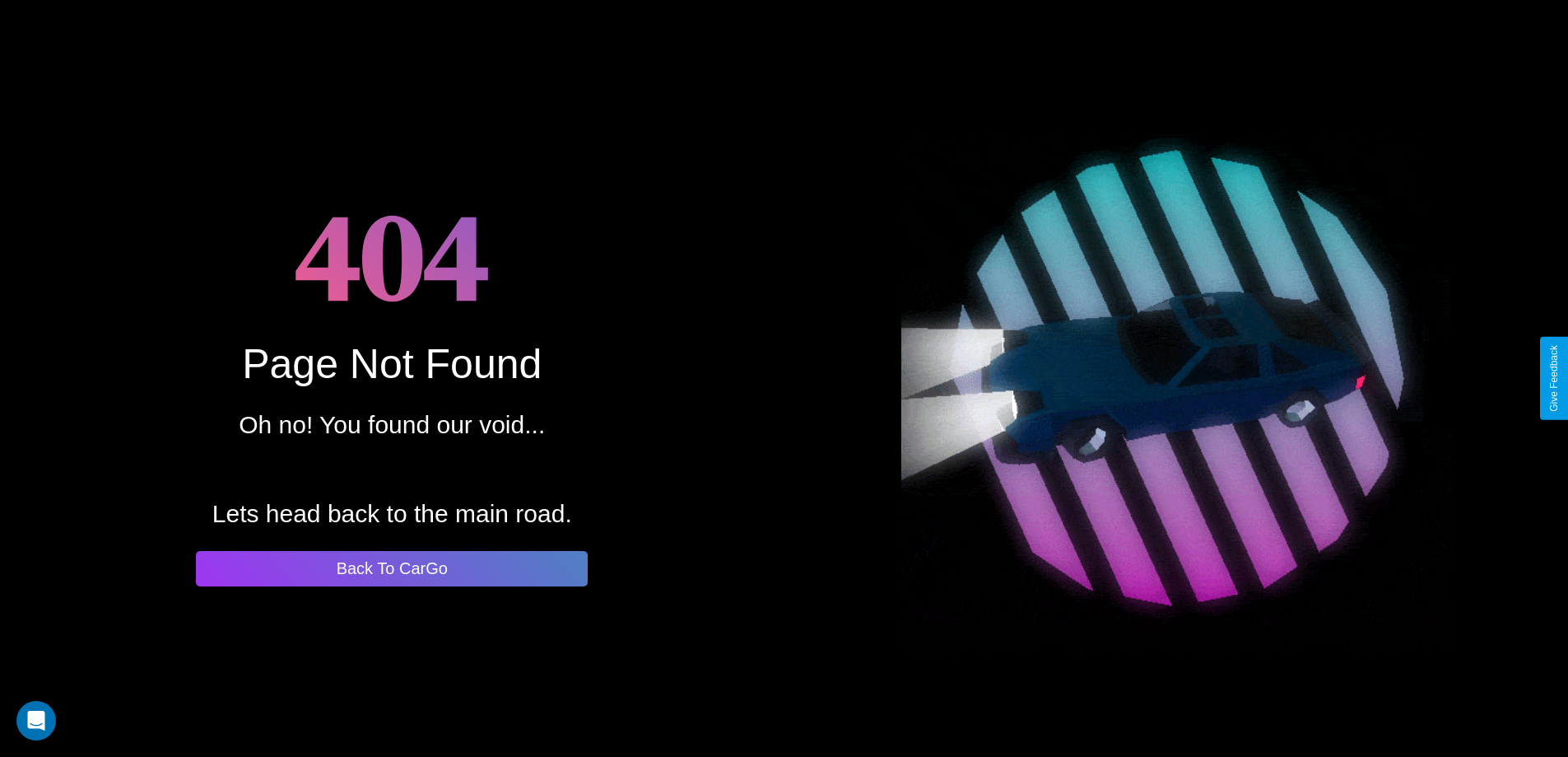
click at [392, 568] on button "Back To CarGo" at bounding box center [392, 568] width 392 height 35
